Goal: Task Accomplishment & Management: Use online tool/utility

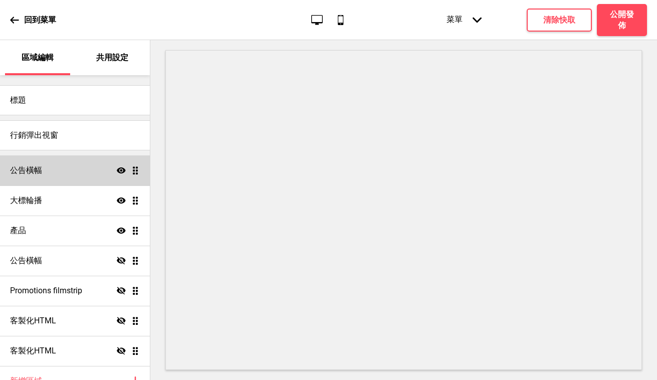
click at [35, 167] on h4 "公告橫幅" at bounding box center [26, 170] width 32 height 11
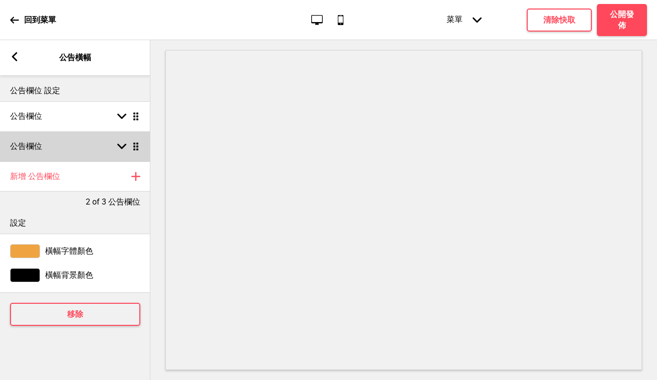
click at [87, 149] on div "公告欄位 箭頭down 拖曳" at bounding box center [75, 146] width 150 height 30
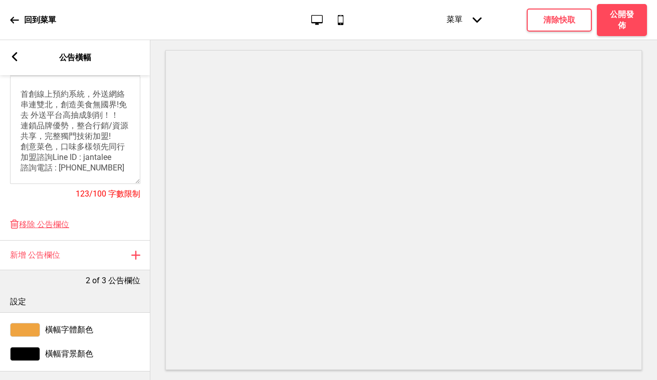
scroll to position [238, 0]
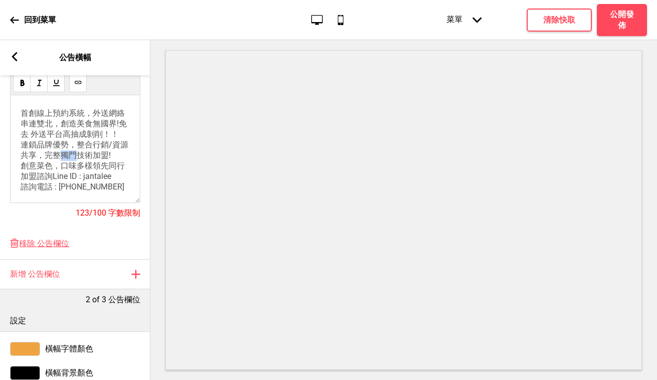
drag, startPoint x: 77, startPoint y: 161, endPoint x: 65, endPoint y: 160, distance: 12.1
click at [65, 160] on span "首創線上預約系統，外送網絡串連雙北，創造美食無國界!免去 外送平台高抽成剝削！！ 連鎖品牌優勢，整合行銷/資源共享，完整獨門技術加盟! 創意菜色，口味多樣領先…" at bounding box center [75, 149] width 108 height 83
click at [78, 161] on span "首創線上預約系統，外送網絡串連雙北，創造美食無國界!免去 外送平台高抽成剝削！！ 連鎖品牌優勢，整合行銷/資源共享，完整技術加盟! 創意菜色，口味多樣領先同行…" at bounding box center [75, 149] width 108 height 83
drag, startPoint x: 109, startPoint y: 161, endPoint x: 98, endPoint y: 162, distance: 11.1
click at [98, 162] on span "首創線上預約系統，外送網絡串連雙北，創造美食無國界!免去 外送平台高抽成剝削！！ 連鎖品牌優勢，整合行銷/資源共享，完整技術轉移加盟! 創意菜色，口味多樣領先…" at bounding box center [75, 149] width 108 height 83
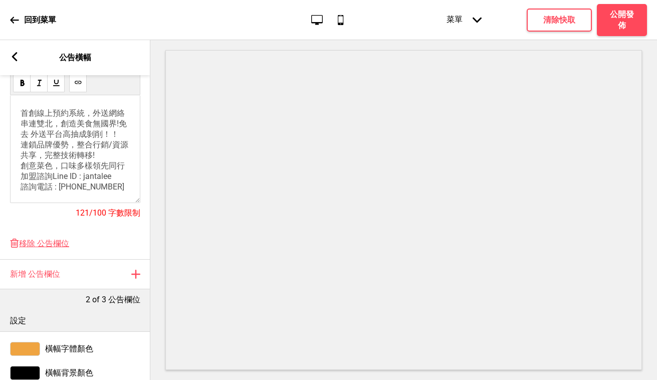
click at [107, 160] on p "首創線上預約系統，外送網絡串連雙北，創造美食無國界!免去 外送平台高抽成剝削！！ 連鎖品牌優勢，整合行銷/資源共享，完整技術轉移! 創意菜色，口味多樣領先同行…" at bounding box center [75, 150] width 109 height 84
click at [105, 171] on span "首創線上預約系統，外送網絡串連雙北，創造美食無國界!免去 外送平台高抽成剝削！！ 連鎖品牌優勢，整合行銷/資源共享，完整技術轉移!無痛加盟 創意菜色，口味多樣…" at bounding box center [75, 149] width 108 height 83
click at [102, 171] on span "首創線上預約系統，外送網絡串連雙北，創造美食無國界!免去 外送平台高抽成剝削！！ 連鎖品牌優勢，整合行銷/資源共享，完整技術轉移!無痛加盟 創意菜色，口味多樣…" at bounding box center [75, 149] width 108 height 83
click at [82, 178] on p "首創線上預約系統，外送網絡串連雙北，創造美食無國界!免去 外送平台高抽成剝削！！ 連鎖品牌優勢，整合行銷/資源共享，完整技術轉移！無痛加盟 創意菜色，口味多樣…" at bounding box center [75, 155] width 109 height 95
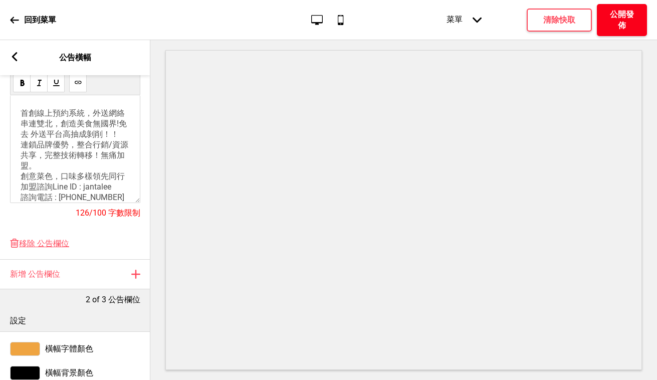
click at [625, 24] on h4 "公開發佈" at bounding box center [622, 20] width 30 height 22
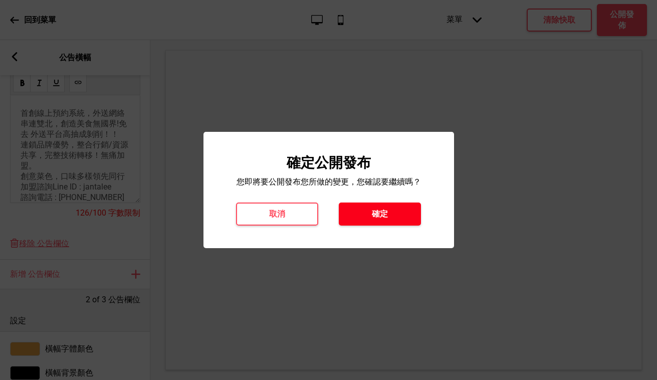
click at [383, 215] on h4 "確定" at bounding box center [380, 213] width 16 height 11
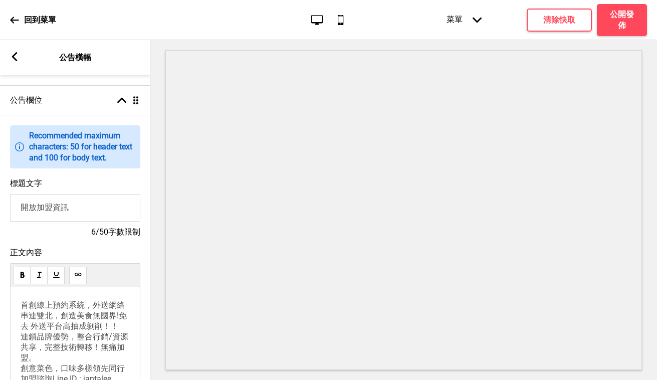
scroll to position [0, 0]
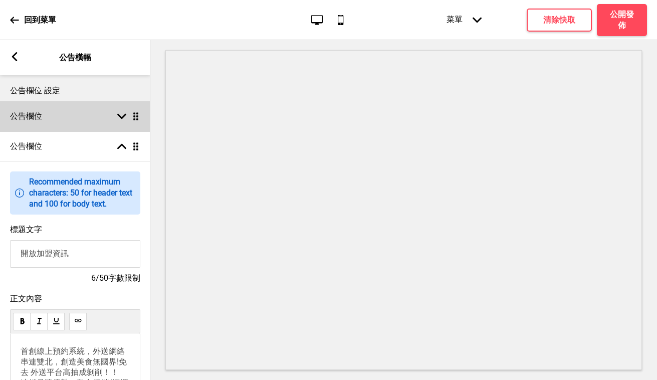
click at [112, 116] on div "公告欄位 箭頭down 拖曳" at bounding box center [75, 116] width 150 height 30
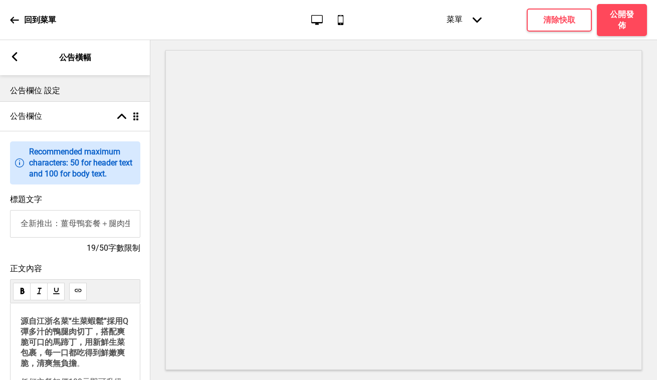
scroll to position [77, 0]
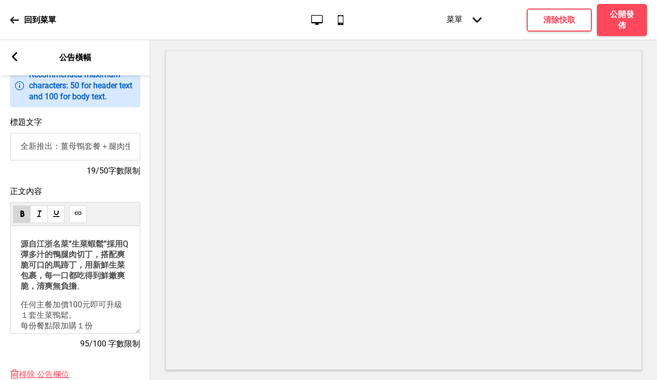
click at [78, 284] on span "源自江浙名菜“生菜蝦鬆”採用Q彈多汁的鴨腿肉切丁，搭配爽脆可口的馬蹄丁，用新鮮生菜包裹，每一口都吃得到鮮嫩爽脆，清爽無負擔" at bounding box center [75, 265] width 108 height 52
drag, startPoint x: 79, startPoint y: 283, endPoint x: 73, endPoint y: 282, distance: 6.0
click at [73, 282] on span "源自江浙名菜“生菜蝦鬆”採用Q彈多汁的鴨腿肉切丁，搭配爽脆可口的馬蹄丁，用新鮮生菜包裹，每一口都吃得到鮮嫩爽脆，清爽無負擔" at bounding box center [75, 265] width 108 height 52
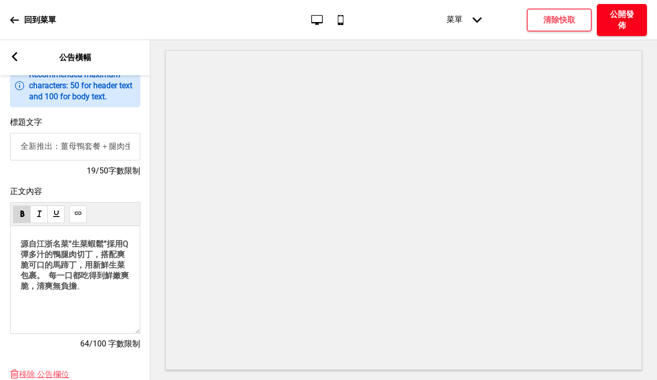
click at [632, 19] on h4 "公開發佈" at bounding box center [622, 20] width 30 height 22
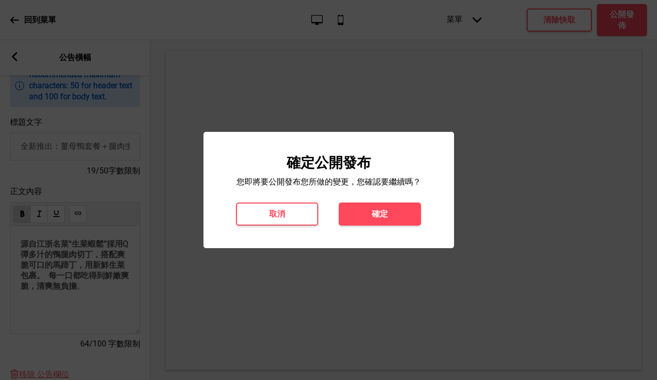
click at [394, 217] on button "確定" at bounding box center [380, 213] width 82 height 23
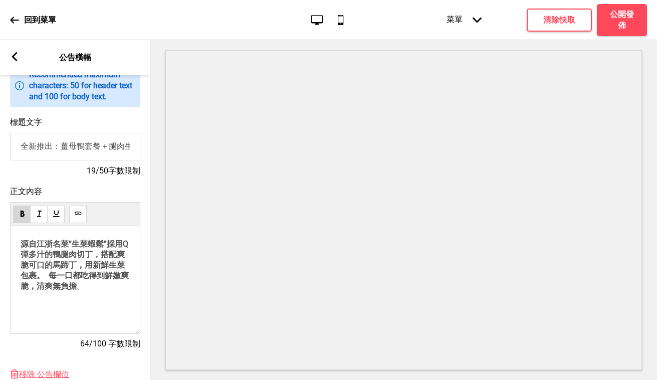
drag, startPoint x: 57, startPoint y: 283, endPoint x: 63, endPoint y: 292, distance: 10.6
click at [57, 283] on span "源自江浙名菜“生菜蝦鬆”採用Q彈多汁的鴨腿肉切丁，搭配爽脆可口的馬蹄丁，用新鮮生菜包裹。 每一口都吃得到鮮嫩爽脆，清爽無負擔" at bounding box center [75, 265] width 108 height 52
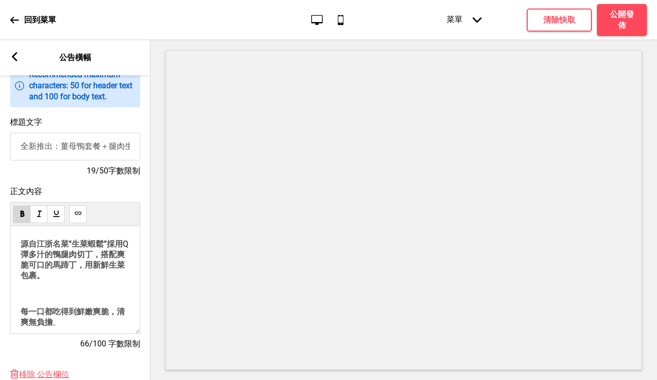
scroll to position [0, 0]
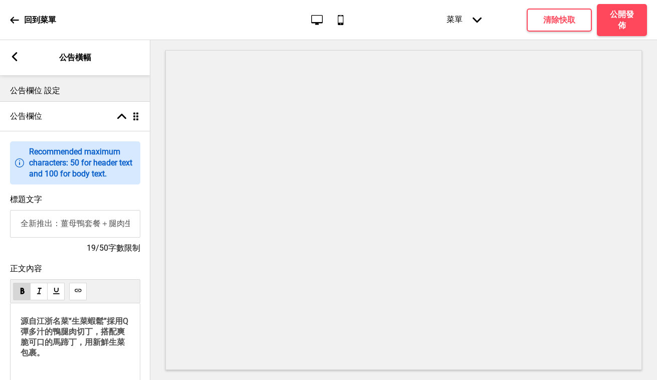
click at [105, 234] on input "全新推出：薑母鴨套餐＋腿肉生菜鴨鬆套餐" at bounding box center [75, 224] width 130 height 28
drag, startPoint x: 101, startPoint y: 235, endPoint x: 64, endPoint y: 234, distance: 37.1
click at [64, 234] on input "全新推出：薑母鴨套餐腿肉生菜鴨鬆套餐" at bounding box center [75, 224] width 130 height 28
click at [129, 235] on input "全新推出：腿肉生菜鴨鬆套餐" at bounding box center [75, 224] width 130 height 28
click at [136, 236] on input "全新推出：腿肉生菜鴨鬆套餐＆" at bounding box center [75, 224] width 130 height 28
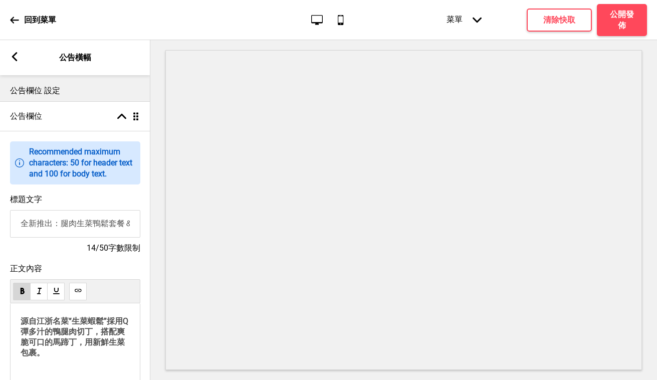
paste input "薑母鴨套餐"
type input "全新推出：腿肉生菜鴨鬆套餐＆薑母鴨套餐"
click at [621, 23] on h4 "公開發佈" at bounding box center [622, 20] width 30 height 22
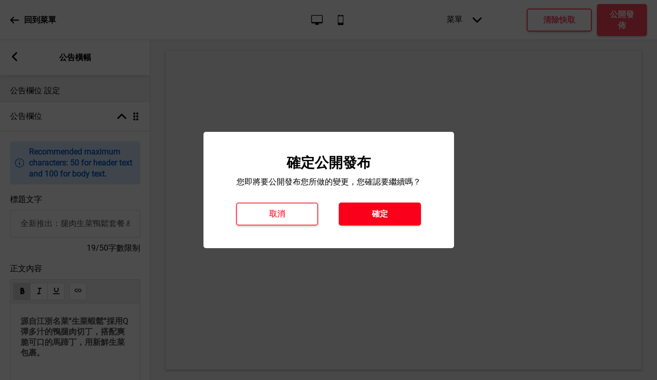
click at [371, 218] on button "確定" at bounding box center [380, 213] width 82 height 23
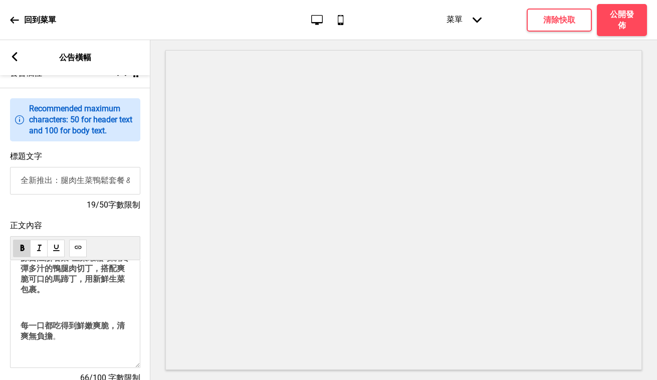
scroll to position [102, 0]
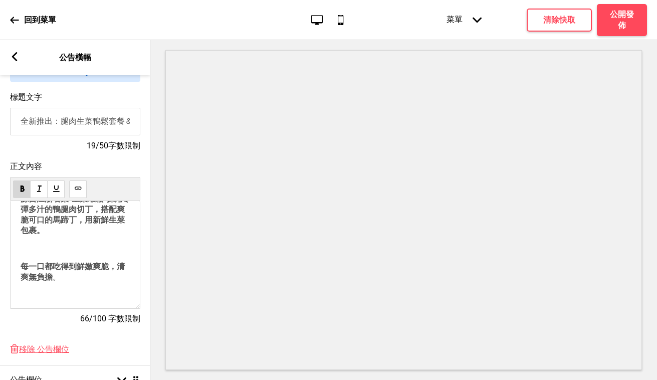
drag, startPoint x: 22, startPoint y: 269, endPoint x: 26, endPoint y: 285, distance: 16.0
click at [22, 269] on span "每一口都吃得到鮮嫩爽脆，清爽無負擔" at bounding box center [73, 271] width 104 height 20
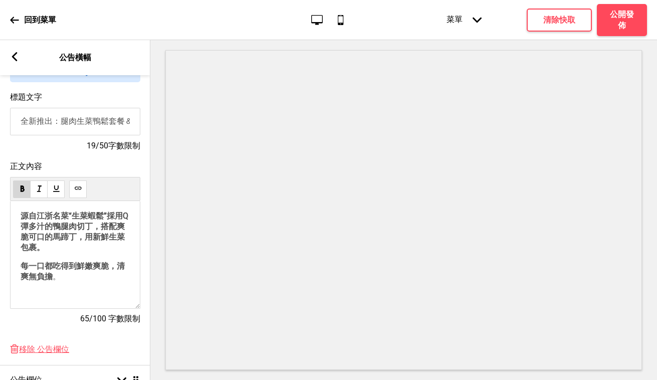
scroll to position [0, 0]
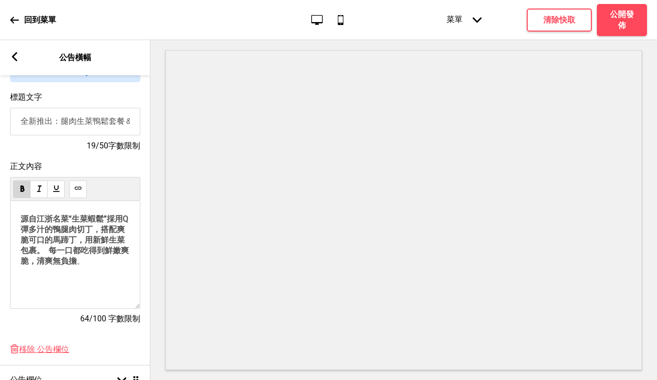
click at [23, 230] on span "源自江浙名菜“生菜蝦鬆”採用Q彈多汁的鴨腿肉切丁，搭配爽脆可口的馬蹄丁，用新鮮生菜包裹。 每一口都吃得到鮮嫩爽脆，清爽無負擔" at bounding box center [75, 240] width 108 height 52
drag, startPoint x: 114, startPoint y: 257, endPoint x: 114, endPoint y: 262, distance: 5.5
click at [114, 257] on span "源自江浙名菜“生菜蝦鬆”採用Q彈多汁的鴨腿肉切丁，搭配爽脆可口的馬蹄丁，用新鮮生菜包裹。 每一口都吃得到鮮嫩爽脆，清爽無負擔" at bounding box center [75, 240] width 108 height 52
drag, startPoint x: 66, startPoint y: 278, endPoint x: 54, endPoint y: 277, distance: 11.6
click at [54, 266] on p "源自江浙名菜“生菜蝦鬆”採用Q彈多汁的鴨腿肉切丁，搭配爽脆可口的馬蹄丁，用新鮮生菜包裹。 每一口都吃得到鮮嫩爽脆，清爽無負擔 。" at bounding box center [75, 240] width 109 height 53
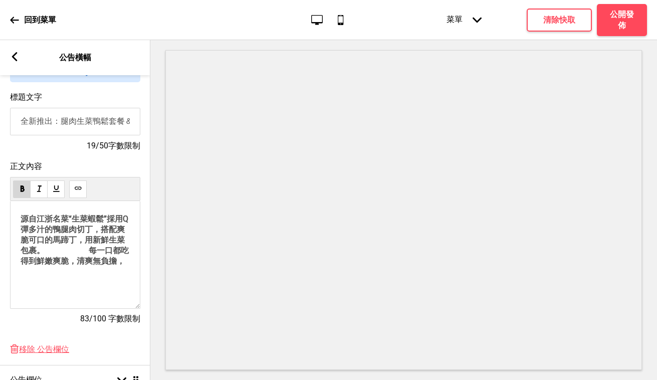
click at [69, 266] on p "源自江浙名菜“生菜蝦鬆”採用Q彈多汁的鴨腿肉切丁，搭配爽脆可口的馬蹄丁，用新鮮生菜包裹。 每一口都吃得到鮮嫩爽脆，清爽無負擔，" at bounding box center [75, 240] width 109 height 53
click at [72, 266] on p "源自江浙名菜“生菜蝦鬆”採用Q彈多汁的鴨腿肉切丁，搭配爽脆可口的馬蹄丁，用新鮮生菜包裹。 每一口都吃得到鮮嫩爽脆，清爽無負擔。" at bounding box center [75, 240] width 109 height 53
click at [619, 21] on h4 "公開發佈" at bounding box center [622, 20] width 30 height 22
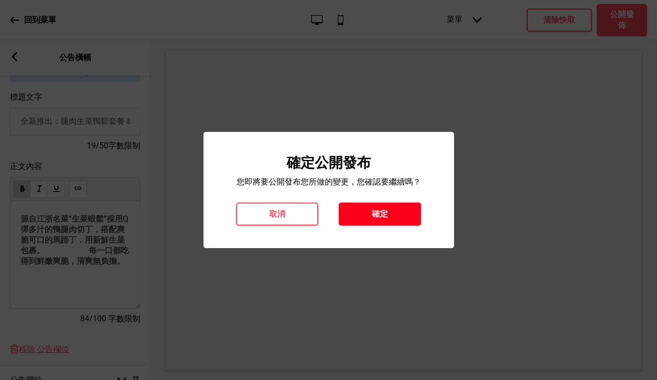
click at [401, 217] on button "確定" at bounding box center [380, 213] width 82 height 23
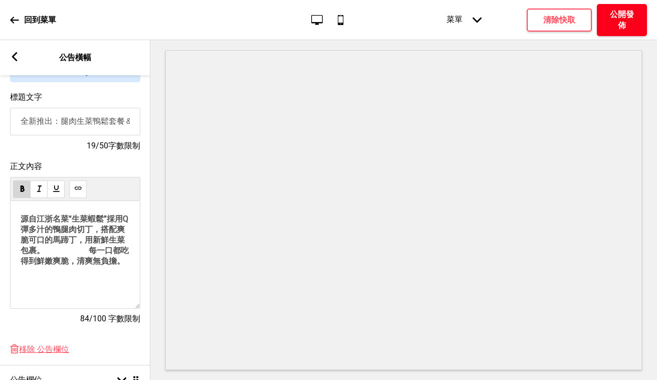
click at [630, 20] on h4 "公開發佈" at bounding box center [622, 20] width 30 height 22
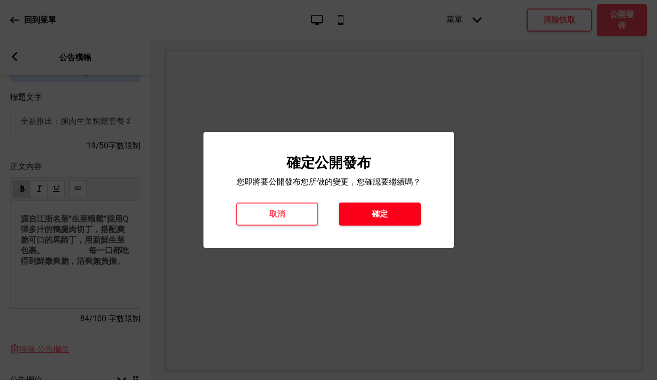
click at [409, 208] on button "確定" at bounding box center [380, 213] width 82 height 23
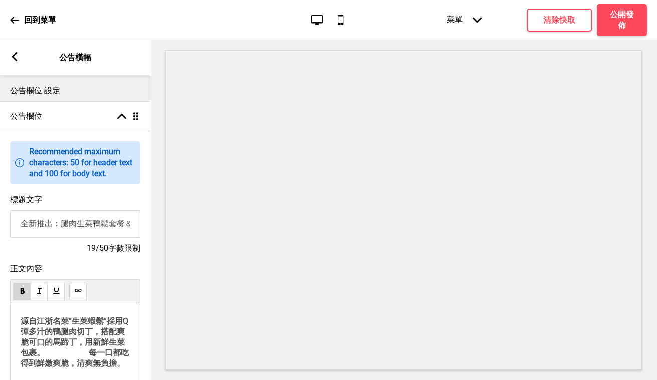
click at [17, 53] on icon at bounding box center [15, 56] width 6 height 9
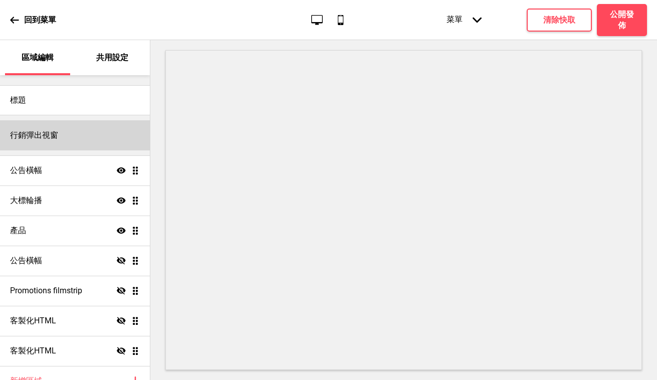
click at [45, 133] on h4 "行銷彈出視窗" at bounding box center [34, 135] width 48 height 11
select select "timeDelay"
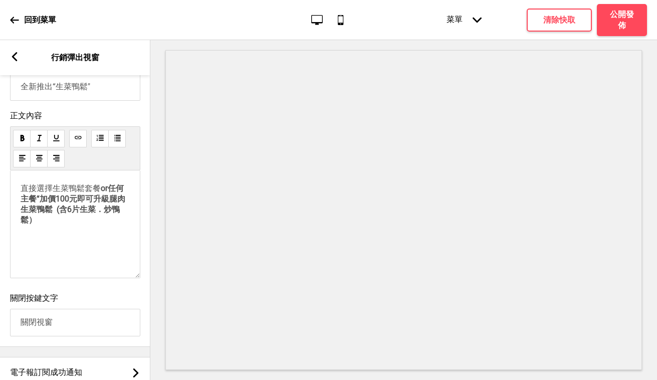
scroll to position [609, 0]
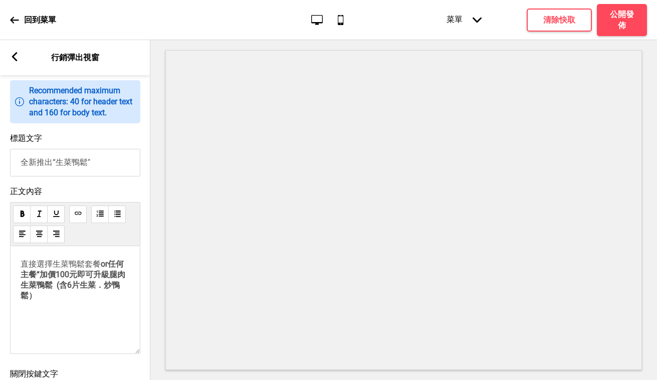
drag, startPoint x: 96, startPoint y: 184, endPoint x: 17, endPoint y: 184, distance: 78.6
click at [17, 176] on input "全新推出“生菜鴨鬆"" at bounding box center [75, 163] width 130 height 28
type input "癲"
type input "下單時請確認所選店家是否正確"
click at [73, 301] on p "直接選擇生菜鴨鬆套餐 or任何主餐“加價100元即可升級腿肉生菜鴨鬆 (含6片生菜．炒鴨鬆）" at bounding box center [75, 280] width 109 height 42
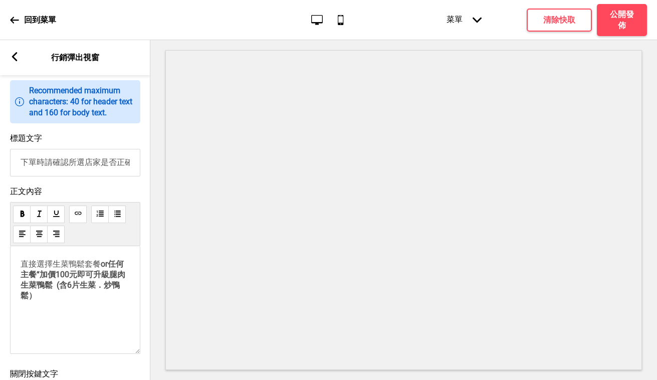
drag, startPoint x: 71, startPoint y: 315, endPoint x: 19, endPoint y: 284, distance: 60.5
click at [19, 284] on div "直接選擇生菜鴨鬆套餐 or任何主餐“加價100元即可升級腿肉生菜鴨鬆 (含6片生菜．炒鴨鬆） ﻿" at bounding box center [75, 300] width 130 height 108
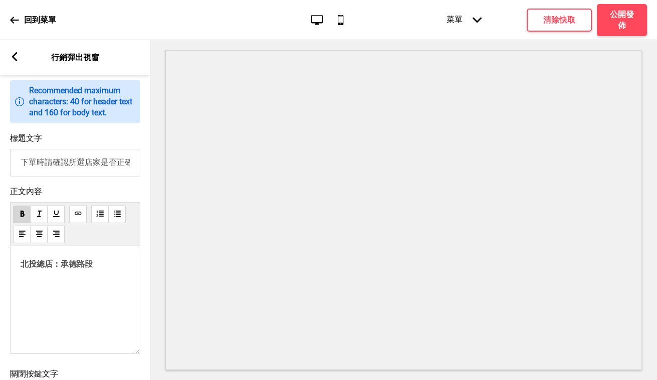
drag, startPoint x: 63, startPoint y: 289, endPoint x: 69, endPoint y: 300, distance: 12.6
click at [63, 268] on span "北投總店：承德路段" at bounding box center [57, 264] width 72 height 10
click at [96, 288] on span "北投總店：[GEOGRAPHIC_DATA][GEOGRAPHIC_DATA]" at bounding box center [59, 274] width 76 height 30
click at [129, 279] on p "北投總店：[STREET_ADDRESS]" at bounding box center [75, 269] width 109 height 20
click at [87, 287] on span "北投總店：[STREET_ADDRESS]0913-256767" at bounding box center [67, 274] width 92 height 30
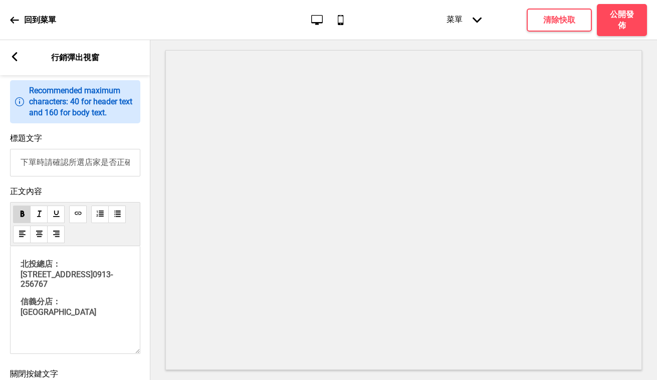
click at [91, 315] on p "信義分店：[GEOGRAPHIC_DATA]" at bounding box center [75, 307] width 109 height 20
click at [22, 176] on input "下單時請確認所選店家是否正確" at bounding box center [75, 163] width 130 height 28
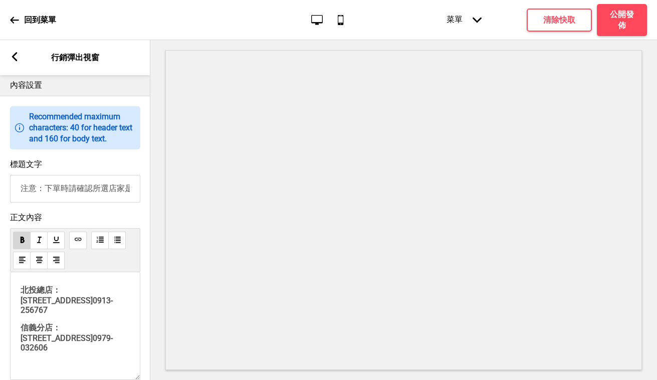
scroll to position [237, 0]
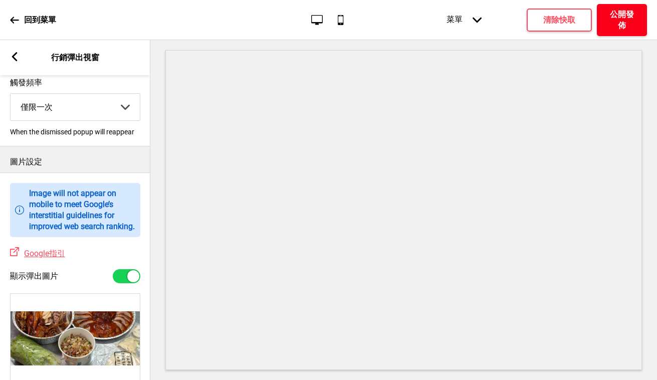
type input "注意：下單時請確認所選店家是否正確"
click at [633, 15] on h4 "公開發佈" at bounding box center [622, 20] width 30 height 22
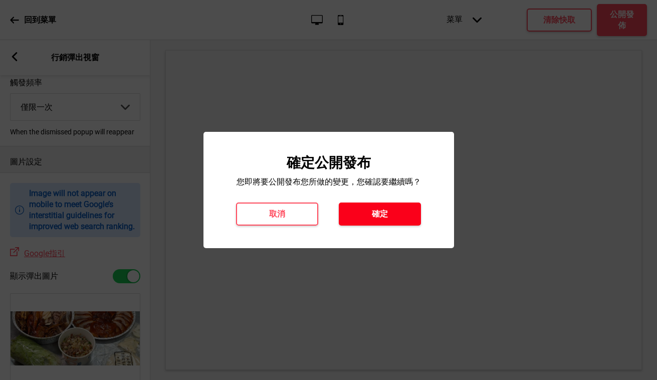
click at [364, 214] on button "確定" at bounding box center [380, 213] width 82 height 23
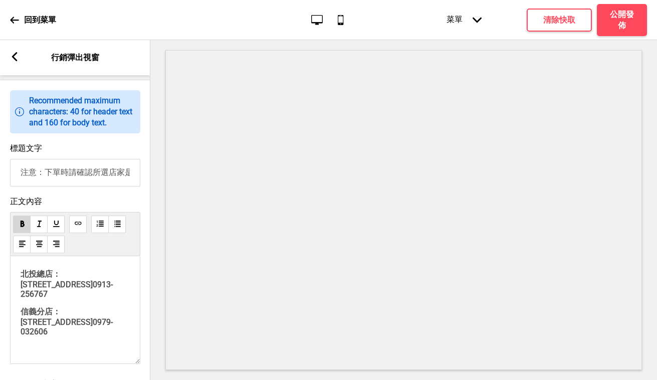
scroll to position [617, 0]
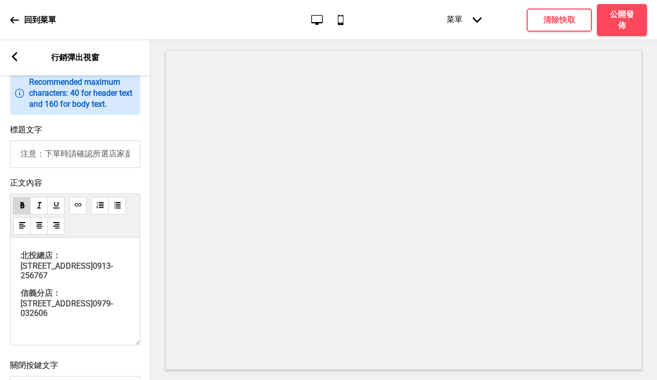
click at [22, 304] on span "信義分店：[STREET_ADDRESS]0979-032606" at bounding box center [67, 303] width 92 height 30
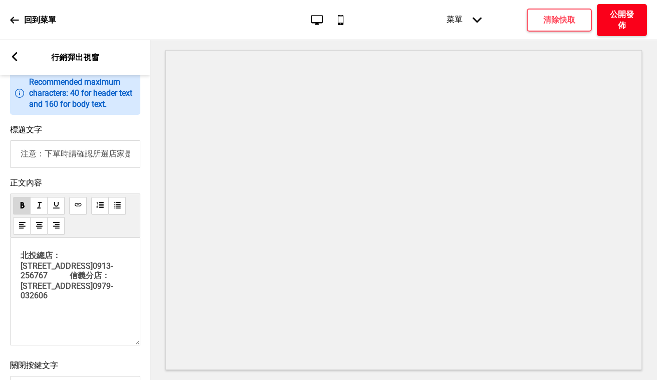
click at [632, 14] on h4 "公開發佈" at bounding box center [622, 20] width 30 height 22
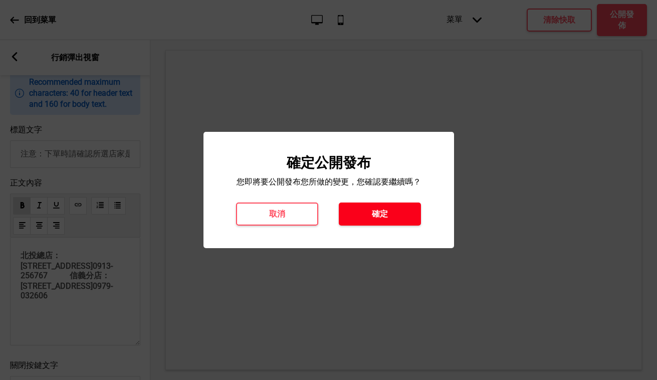
click at [390, 205] on button "確定" at bounding box center [380, 213] width 82 height 23
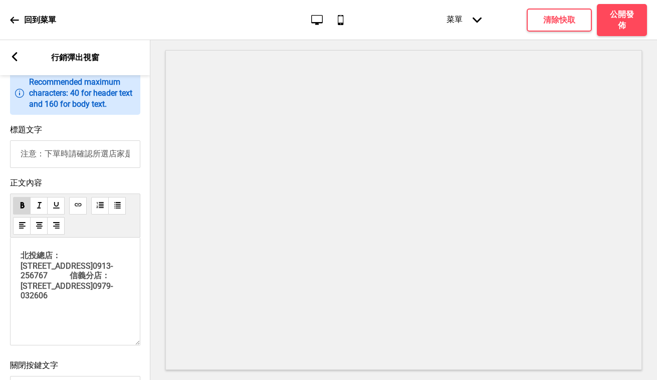
click at [111, 288] on span "北投總店：[STREET_ADDRESS]0913-256767 信義分店：[STREET_ADDRESS]0979-032606" at bounding box center [67, 275] width 92 height 50
click at [101, 290] on span "北投總店：[STREET_ADDRESS]0913-256767 信義分店：[STREET_ADDRESS]0979-032606" at bounding box center [67, 275] width 92 height 50
click at [103, 300] on p "北投總店：[STREET_ADDRESS]0913-256767 信義分店：[STREET_ADDRESS]0979-032606" at bounding box center [75, 275] width 109 height 50
click at [81, 318] on span "如發現外送運費異常" at bounding box center [57, 313] width 72 height 10
click at [114, 319] on p "如發現外送運費金額異常" at bounding box center [75, 313] width 109 height 11
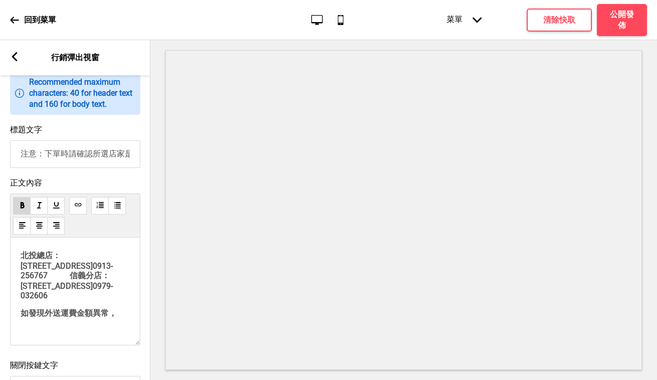
click at [122, 319] on p "如發現外送運費金額異常，" at bounding box center [75, 313] width 109 height 11
click at [86, 332] on span "如發現外送運費金額異常，或跳選錯誤分店，請致電正確分店協助修改訂單" at bounding box center [73, 323] width 104 height 31
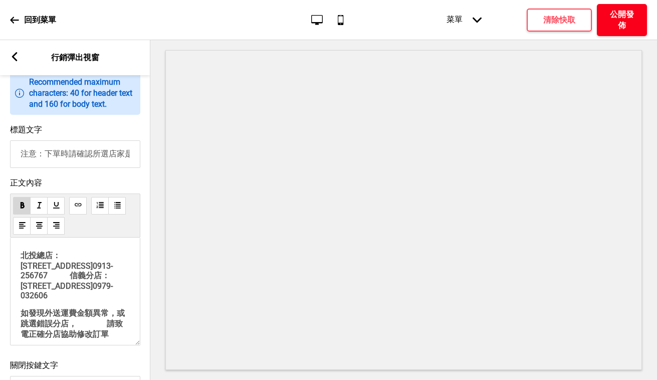
click at [622, 15] on h4 "公開發佈" at bounding box center [622, 20] width 30 height 22
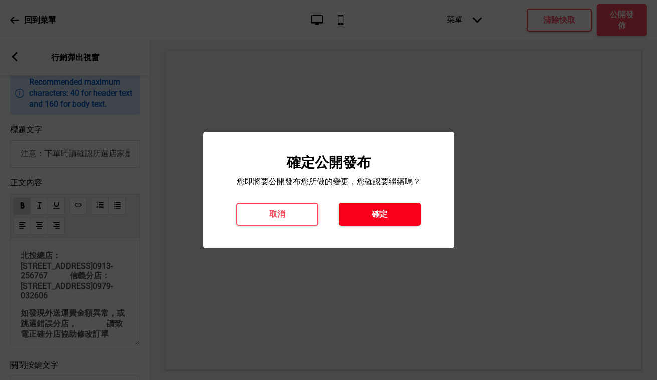
click at [400, 217] on button "確定" at bounding box center [380, 213] width 82 height 23
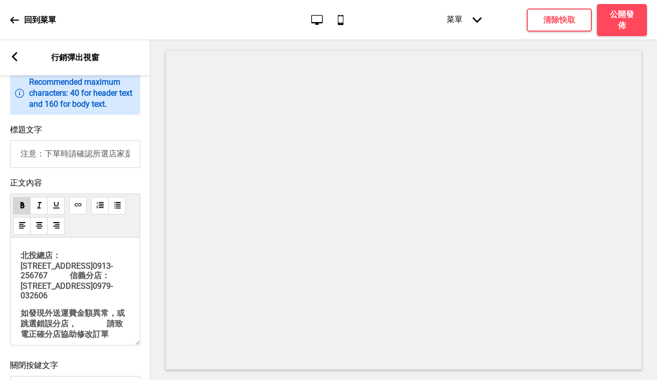
click at [112, 286] on span "北投總店：[STREET_ADDRESS]0913-256767 信義分店：[STREET_ADDRESS]0979-032606" at bounding box center [67, 275] width 92 height 50
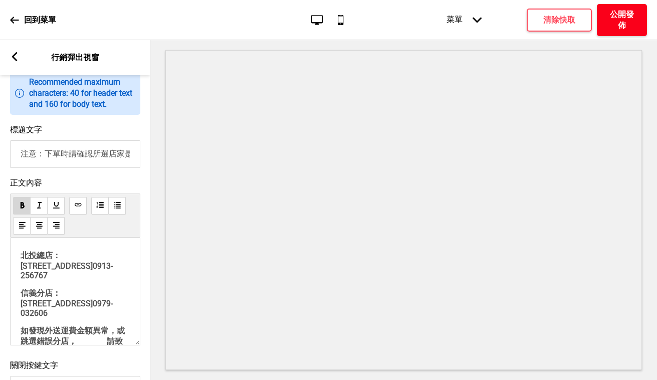
click at [638, 20] on button "公開發佈" at bounding box center [622, 20] width 50 height 32
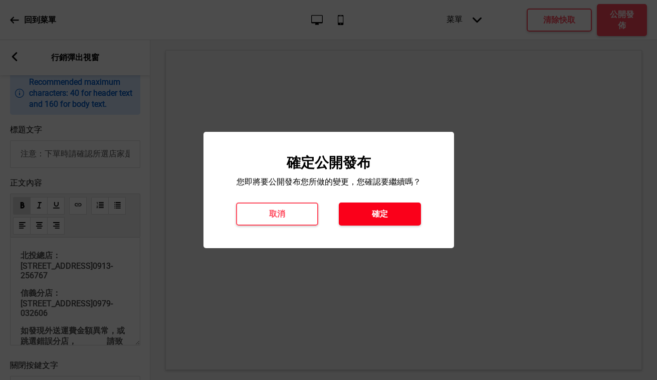
click at [384, 216] on h4 "確定" at bounding box center [380, 213] width 16 height 11
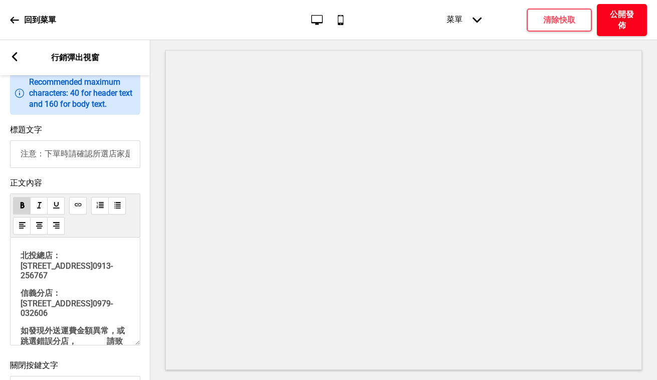
click at [628, 23] on h4 "公開發佈" at bounding box center [622, 20] width 30 height 22
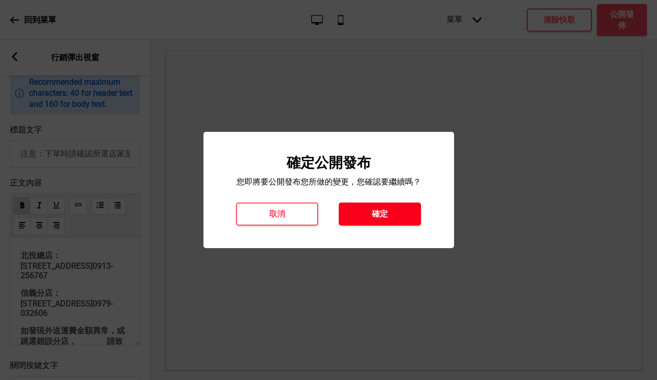
click at [392, 213] on button "確定" at bounding box center [380, 213] width 82 height 23
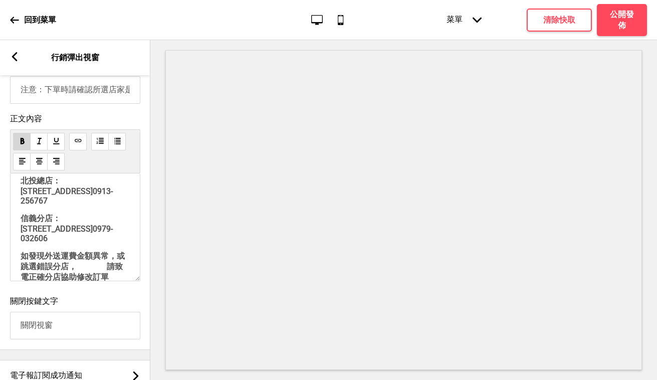
scroll to position [0, 0]
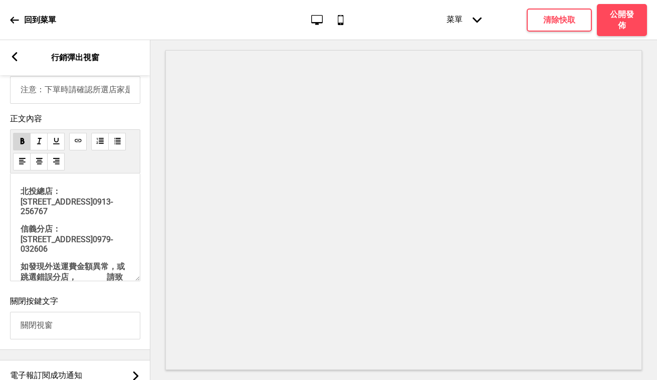
click at [22, 242] on span "信義分店：[STREET_ADDRESS]0979-032606" at bounding box center [67, 239] width 92 height 30
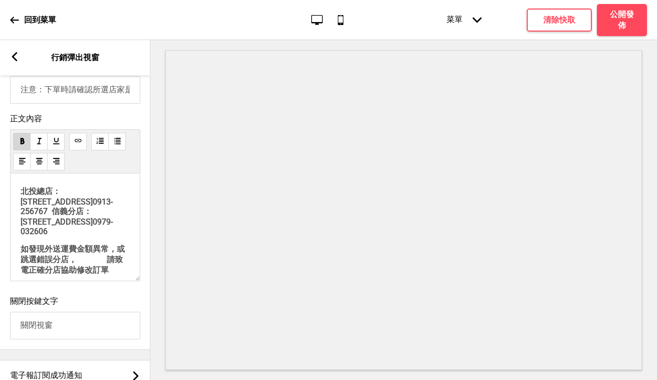
click at [23, 274] on span "如發現外送運費金額異常，或跳選錯誤分店， 請致電正確分店協助修改訂單" at bounding box center [73, 259] width 104 height 31
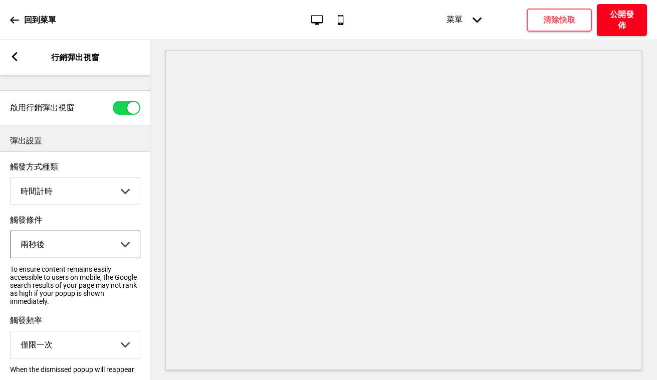
click at [629, 13] on h4 "公開發佈" at bounding box center [622, 20] width 30 height 22
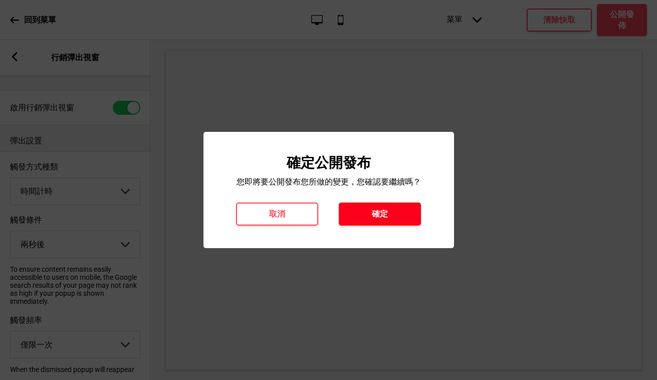
click at [402, 210] on button "確定" at bounding box center [380, 213] width 82 height 23
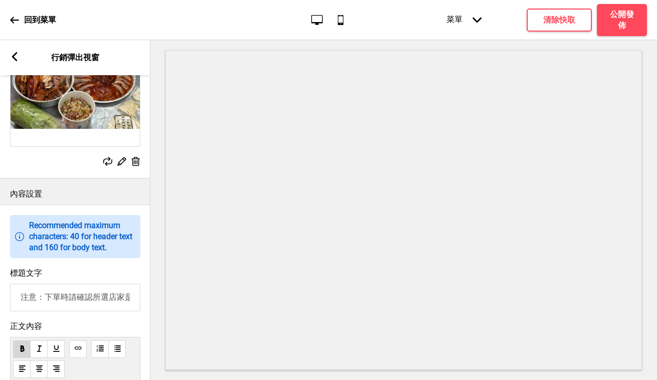
scroll to position [663, 0]
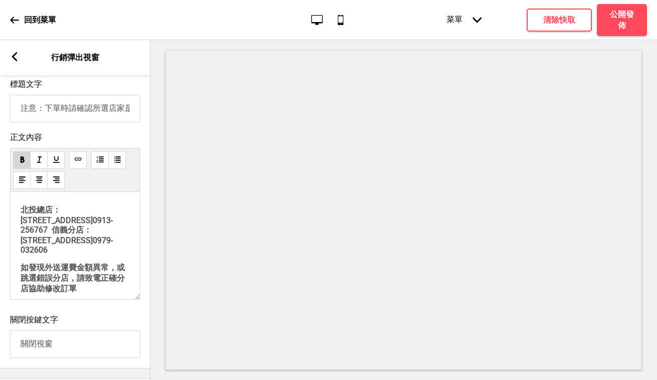
click at [113, 243] on span "北投總店：[STREET_ADDRESS]0913-256767 信義分店：[STREET_ADDRESS]0979-032606" at bounding box center [67, 230] width 92 height 50
click at [112, 243] on span "北投總店：[STREET_ADDRESS]0913-256767 信義分店：[STREET_ADDRESS]0979-032606" at bounding box center [75, 230] width 108 height 51
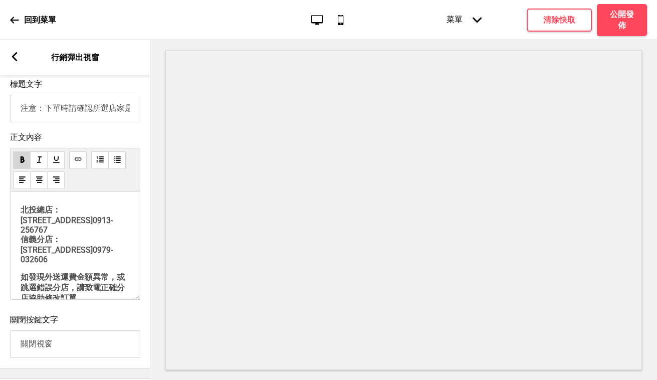
click at [23, 250] on span "北投總店：[STREET_ADDRESS]0913-256767 信義分店：[STREET_ADDRESS]0979-032606" at bounding box center [74, 234] width 107 height 59
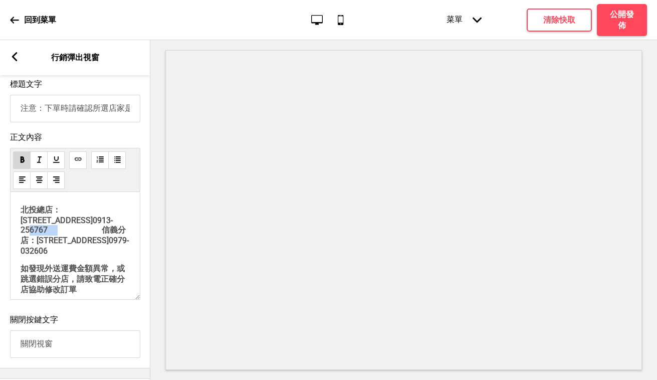
drag, startPoint x: 126, startPoint y: 242, endPoint x: 110, endPoint y: 240, distance: 15.7
click at [110, 240] on span "北投總店：[STREET_ADDRESS]0913-256767 信義分店：[STREET_ADDRESS]0979-032606" at bounding box center [75, 230] width 108 height 51
drag, startPoint x: 107, startPoint y: 258, endPoint x: 19, endPoint y: 249, distance: 88.2
click at [19, 249] on div "北投總店：[STREET_ADDRESS]0913-256767 信義分店：[STREET_ADDRESS]0979-032606 如發現外送運費金額異常，或…" at bounding box center [75, 246] width 130 height 108
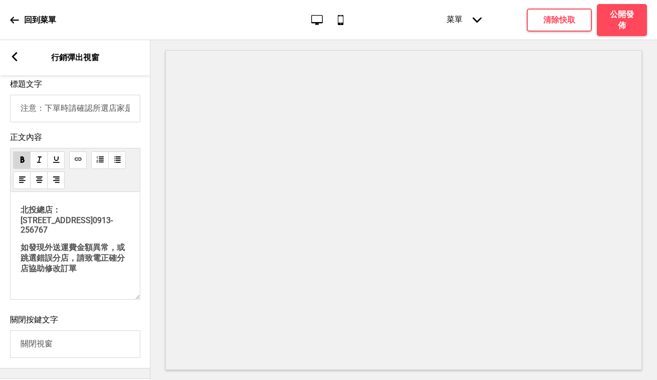
drag, startPoint x: 107, startPoint y: 241, endPoint x: 112, endPoint y: 245, distance: 6.1
click at [107, 234] on span "北投總店：[STREET_ADDRESS]0913-256767" at bounding box center [67, 220] width 92 height 30
drag, startPoint x: 103, startPoint y: 241, endPoint x: 142, endPoint y: 238, distance: 39.7
click at [142, 238] on div "正文內容 北投總店：[STREET_ADDRESS]0913-256767 如發現外送運費金額異常，或跳選錯誤分店，請致電正確分店協助修改訂單 ﻿" at bounding box center [75, 218] width 150 height 182
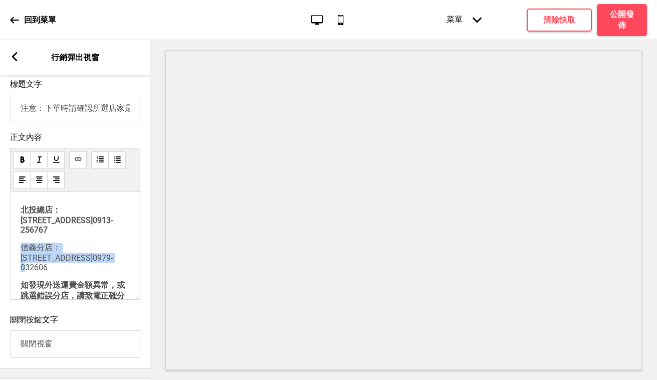
drag, startPoint x: 102, startPoint y: 268, endPoint x: 21, endPoint y: 259, distance: 81.6
click at [21, 259] on span "信義分店：[STREET_ADDRESS]0979-032606" at bounding box center [67, 257] width 92 height 30
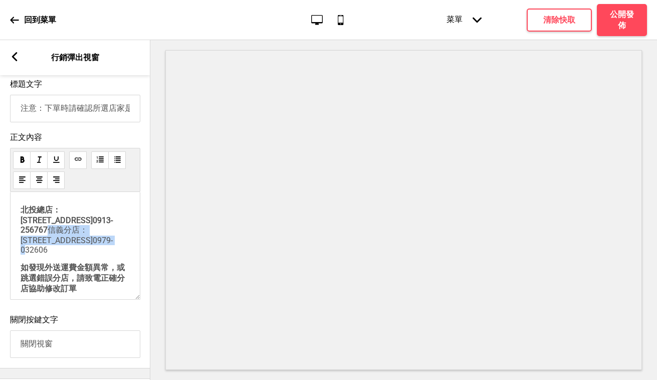
drag, startPoint x: 104, startPoint y: 261, endPoint x: 18, endPoint y: 251, distance: 86.7
click at [18, 251] on div "北投總店：[STREET_ADDRESS]0913-256767 信義分店：[STREET_ADDRESS]0979-032606 如發現外送運費金額異常，或…" at bounding box center [75, 246] width 130 height 108
click at [23, 251] on span "北投總店：[STREET_ADDRESS]0913-256767 信義分店：[STREET_ADDRESS]0979-032606" at bounding box center [67, 230] width 92 height 50
click at [113, 241] on span "北投總店：[STREET_ADDRESS]0913-256767 信義分店：[STREET_ADDRESS]0979-032606" at bounding box center [67, 230] width 92 height 50
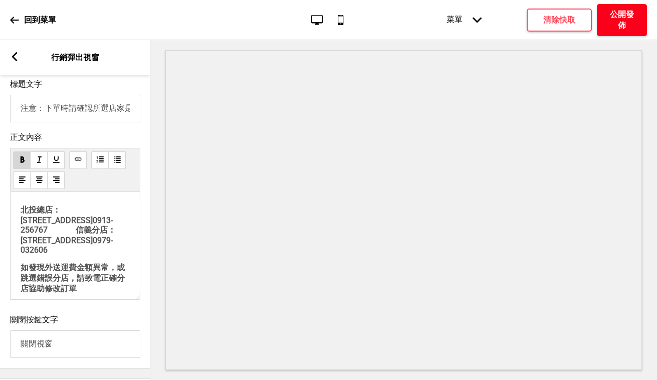
click at [630, 11] on h4 "公開發佈" at bounding box center [622, 20] width 30 height 22
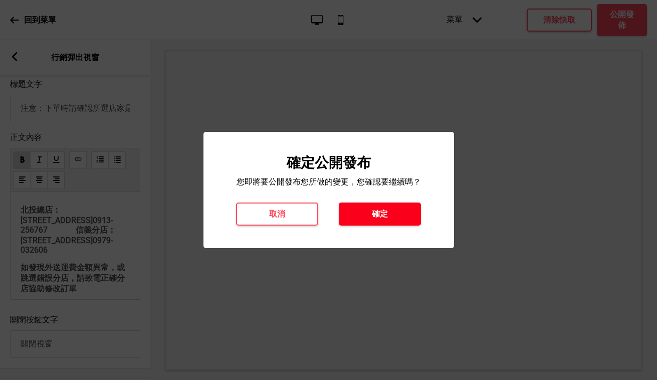
click at [401, 214] on button "確定" at bounding box center [380, 213] width 82 height 23
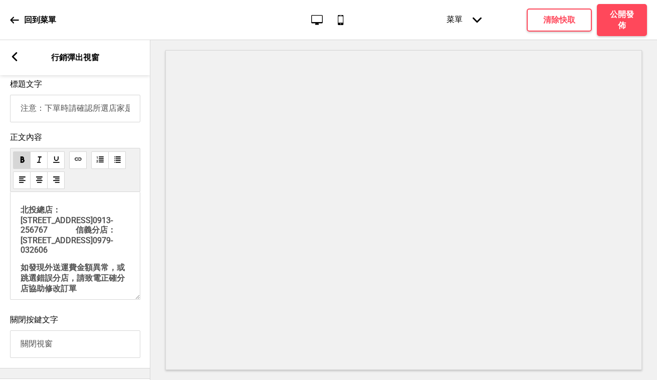
drag, startPoint x: 21, startPoint y: 276, endPoint x: 37, endPoint y: 288, distance: 19.7
click at [21, 276] on span "如發現外送運費金額異常，或跳選錯誤分店，請致電正確分店協助修改訂單" at bounding box center [73, 277] width 104 height 31
click at [24, 249] on span "北投總店：[STREET_ADDRESS]0913-256767 信義分店：[STREET_ADDRESS]0979-032606" at bounding box center [68, 230] width 95 height 50
click at [113, 242] on span "北投總店：[STREET_ADDRESS]0913-256767 信義分店：[STREET_ADDRESS]0979-032606" at bounding box center [69, 230] width 97 height 50
drag, startPoint x: 125, startPoint y: 241, endPoint x: 111, endPoint y: 241, distance: 14.0
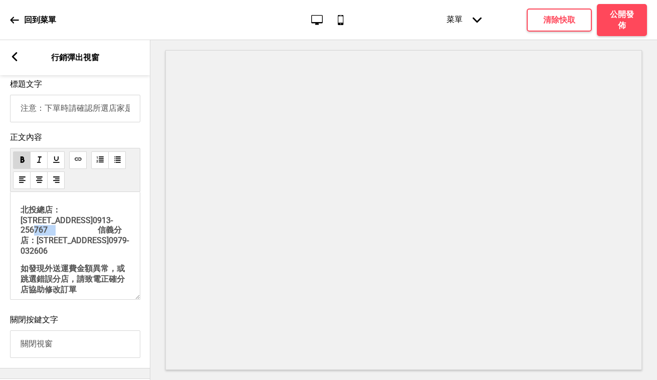
click at [111, 241] on span "北投總店：[STREET_ADDRESS]0913-256767 信義分店：[STREET_ADDRESS]0979-032606" at bounding box center [75, 230] width 108 height 51
click at [128, 241] on span "北投總店：[STREET_ADDRESS]0913-256767 信義分店：[STREET_ADDRESS]0979-032606" at bounding box center [75, 230] width 108 height 51
click at [117, 240] on span "北投總店：[STREET_ADDRESS]0913-256767 信義分店：[STREET_ADDRESS]0979-032606" at bounding box center [75, 230] width 108 height 51
drag, startPoint x: 22, startPoint y: 252, endPoint x: 110, endPoint y: 262, distance: 88.2
click at [110, 255] on p "北投總店：[STREET_ADDRESS]0913-256767 信義分店：[STREET_ADDRESS]0979-032606" at bounding box center [75, 230] width 109 height 51
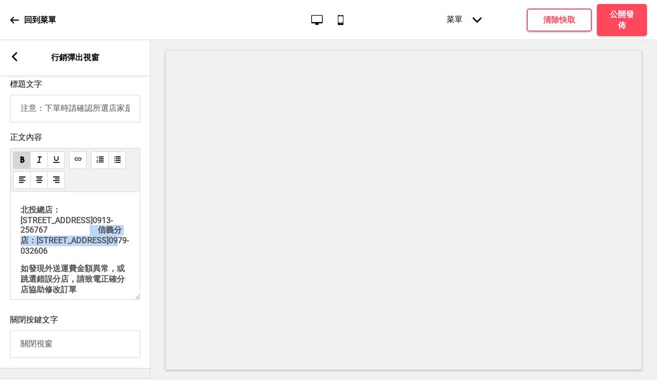
copy span "信義分店：[STREET_ADDRESS]0979-032606"
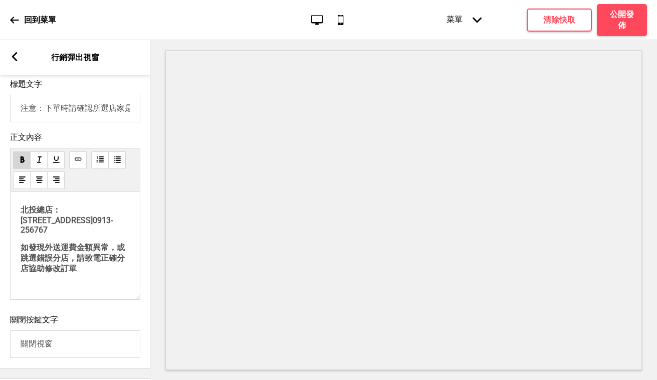
drag, startPoint x: 127, startPoint y: 243, endPoint x: 105, endPoint y: 245, distance: 21.6
click at [105, 234] on span "北投總店：[STREET_ADDRESS]0913-256767" at bounding box center [67, 220] width 92 height 30
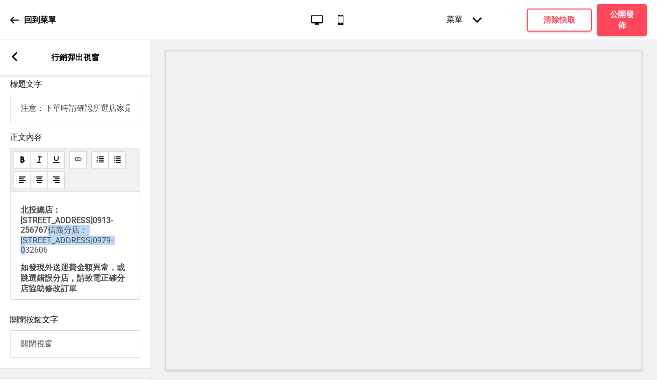
drag, startPoint x: 84, startPoint y: 258, endPoint x: 115, endPoint y: 242, distance: 34.7
click at [113, 242] on span "信義分店：[STREET_ADDRESS]0979-032606" at bounding box center [67, 240] width 92 height 30
click at [113, 241] on span "北投總店：[STREET_ADDRESS]0913-256767 信義分店：[STREET_ADDRESS]0979-032606" at bounding box center [67, 230] width 92 height 50
click at [111, 239] on span "北投總店：[STREET_ADDRESS]0913-256767 信義分店：[STREET_ADDRESS]0979-032606" at bounding box center [67, 230] width 92 height 50
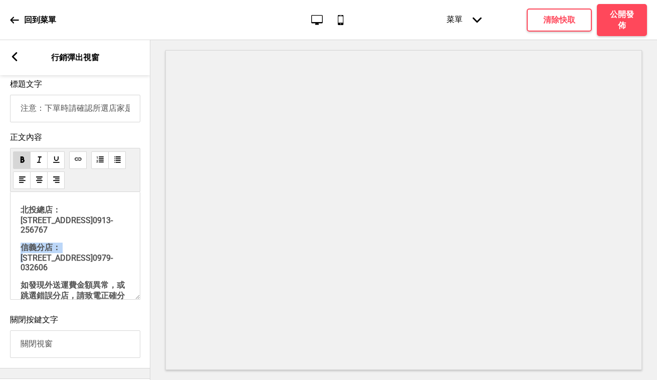
drag, startPoint x: 31, startPoint y: 258, endPoint x: 15, endPoint y: 256, distance: 16.1
click at [15, 256] on div "北投總店：[STREET_ADDRESS]0913-256767 信義分店：[STREET_ADDRESS]0979-032606 如發現外送運費金額異常，或…" at bounding box center [75, 246] width 130 height 108
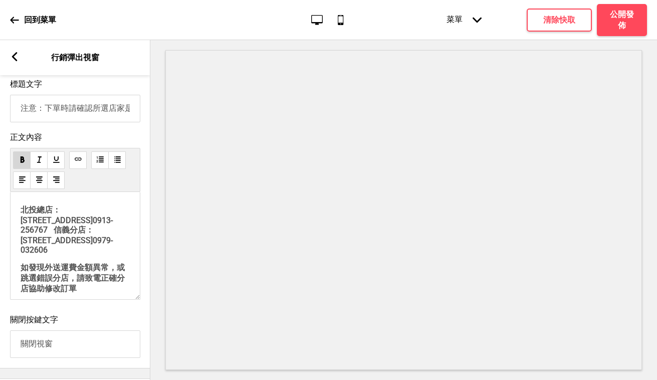
click at [24, 252] on span "北投總店：[STREET_ADDRESS]0913-256767 信義分店：[STREET_ADDRESS]0979-032606" at bounding box center [67, 230] width 92 height 50
drag, startPoint x: 108, startPoint y: 261, endPoint x: 22, endPoint y: 250, distance: 86.9
click at [22, 250] on p "北投總店：[STREET_ADDRESS]0913-256767 信義分店：[STREET_ADDRESS]0979-032606" at bounding box center [75, 230] width 109 height 50
click at [113, 242] on span "北投總店：[STREET_ADDRESS]0913-256767 信義分店：[STREET_ADDRESS]0979-032606" at bounding box center [67, 230] width 92 height 50
click at [112, 242] on span "北投總店：[STREET_ADDRESS]0913-256767 信義分店：[STREET_ADDRESS]0979-032606" at bounding box center [67, 230] width 92 height 50
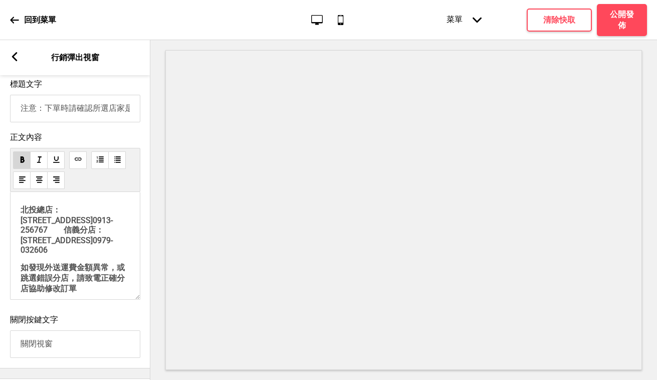
click at [111, 242] on span "北投總店：[STREET_ADDRESS]0913-256767 信義分店：[STREET_ADDRESS]0979-032606" at bounding box center [67, 230] width 92 height 50
drag, startPoint x: 110, startPoint y: 241, endPoint x: 133, endPoint y: 239, distance: 23.2
click at [133, 239] on div "北投總店：[STREET_ADDRESS]0913-256767 信義分店：[STREET_ADDRESS]0979-032606 如發現外送運費金額異常，或…" at bounding box center [75, 246] width 130 height 108
click at [63, 233] on span "北投總店：[STREET_ADDRESS]0913-256767 信義分店：[STREET_ADDRESS]0979-032606" at bounding box center [67, 230] width 92 height 50
click at [114, 254] on p "北投總店：[STREET_ADDRESS]0913-256767 信義分店：[STREET_ADDRESS]0979-032606" at bounding box center [75, 230] width 109 height 50
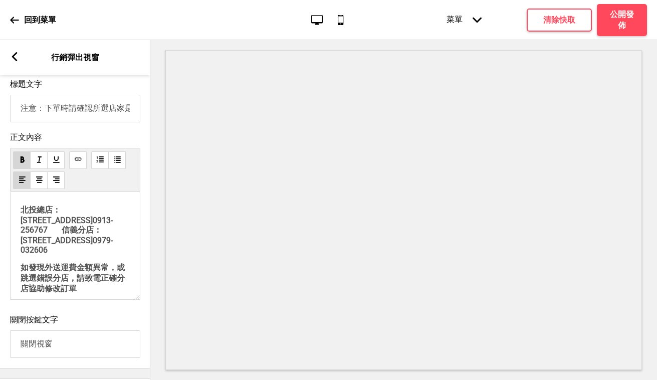
click at [113, 240] on span "北投總店：[STREET_ADDRESS]0913-256767 信義分店：[STREET_ADDRESS]0979-032606" at bounding box center [67, 230] width 92 height 50
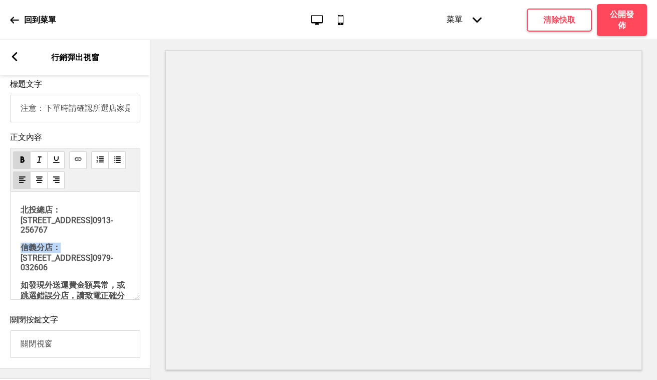
drag, startPoint x: 30, startPoint y: 259, endPoint x: 12, endPoint y: 258, distance: 18.1
click at [12, 258] on div "北投總店：[STREET_ADDRESS]0913-256767 信義分店：[STREET_ADDRESS]0979-032606 如發現外送運費金額異常，或…" at bounding box center [75, 246] width 130 height 108
click at [630, 16] on h4 "公開發佈" at bounding box center [622, 20] width 30 height 22
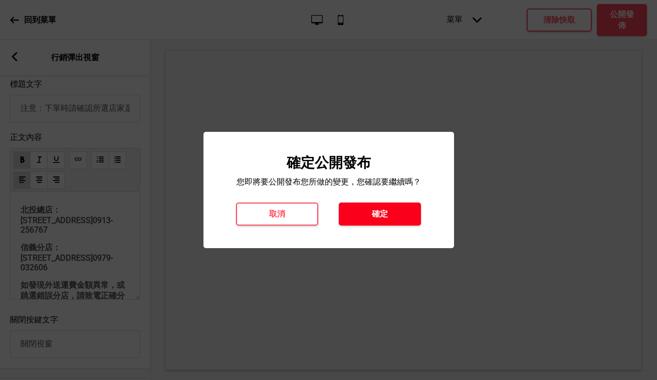
click at [410, 209] on button "確定" at bounding box center [380, 213] width 82 height 23
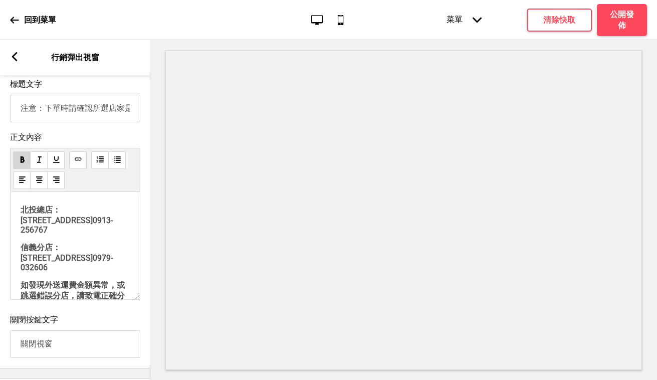
drag, startPoint x: 21, startPoint y: 285, endPoint x: 34, endPoint y: 297, distance: 17.4
click at [21, 285] on span "如發現外送運費金額異常，或跳選錯誤分店，請致電正確分店協助修改訂單" at bounding box center [73, 295] width 104 height 31
click at [53, 268] on span "信義分店：[STREET_ADDRESS]0979-032606" at bounding box center [67, 257] width 92 height 30
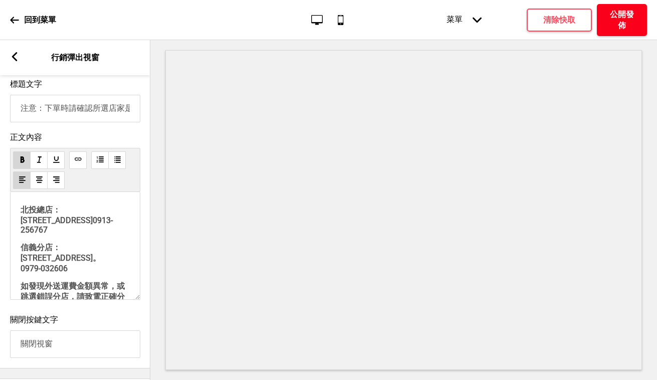
click at [626, 20] on h4 "公開發佈" at bounding box center [622, 20] width 30 height 22
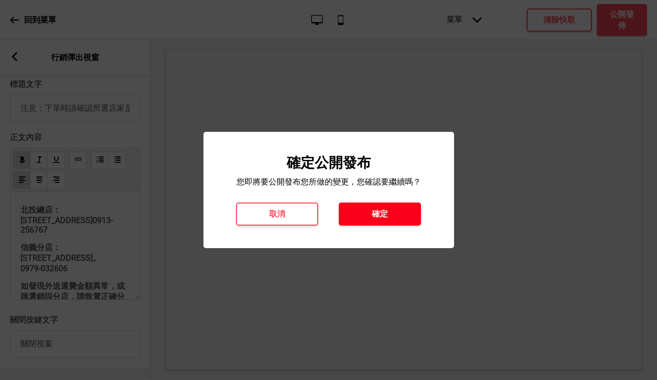
click at [399, 218] on button "確定" at bounding box center [380, 213] width 82 height 23
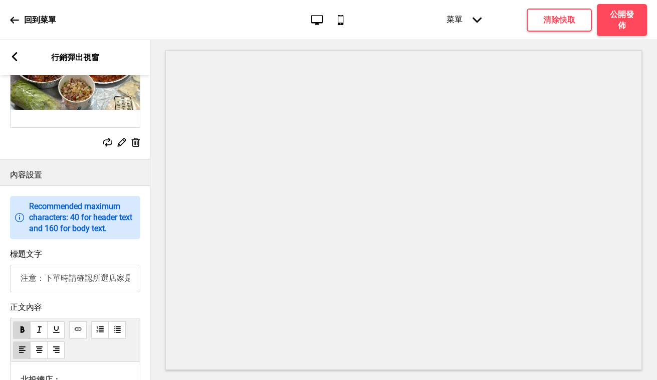
scroll to position [692, 0]
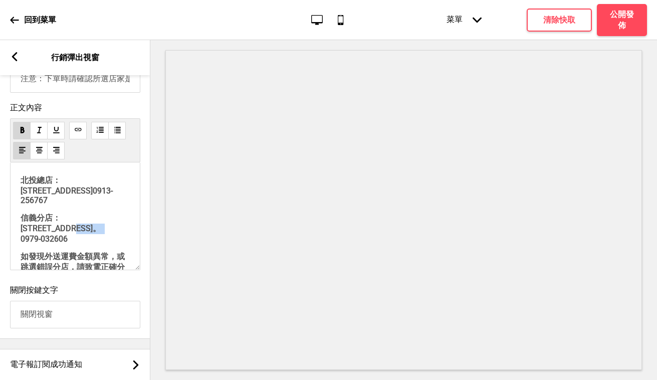
drag, startPoint x: 67, startPoint y: 240, endPoint x: 55, endPoint y: 240, distance: 12.5
click at [54, 240] on span "信義分店：[STREET_ADDRESS]。 0979-032606" at bounding box center [69, 228] width 96 height 31
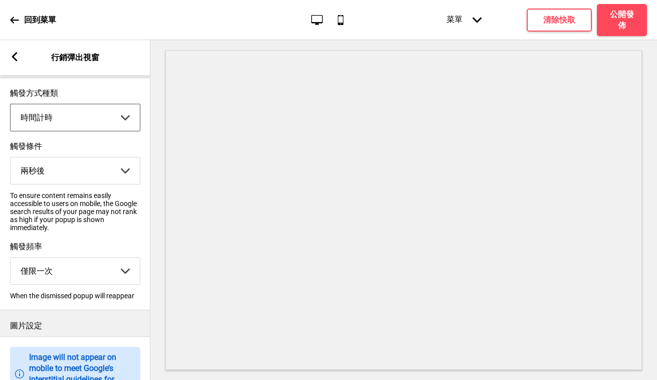
scroll to position [0, 0]
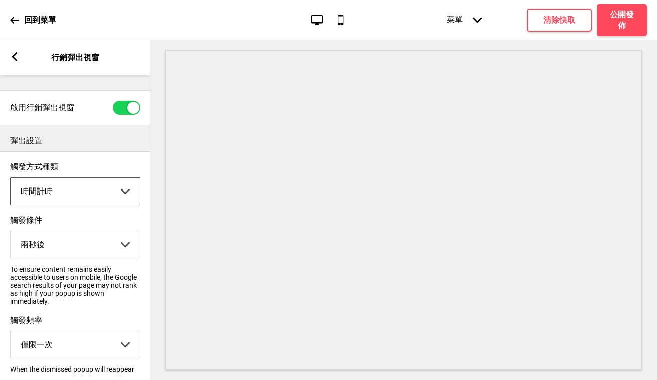
select select "pageScroll"
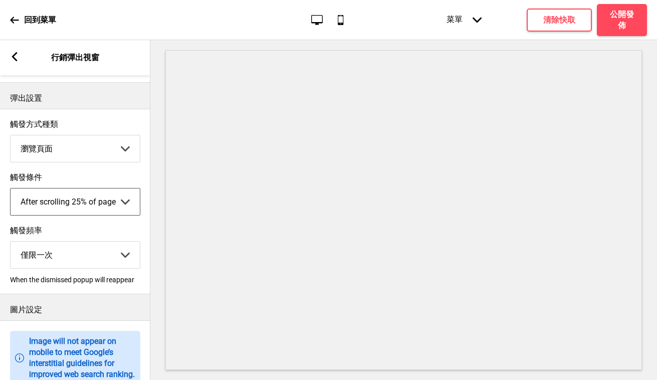
scroll to position [59, 0]
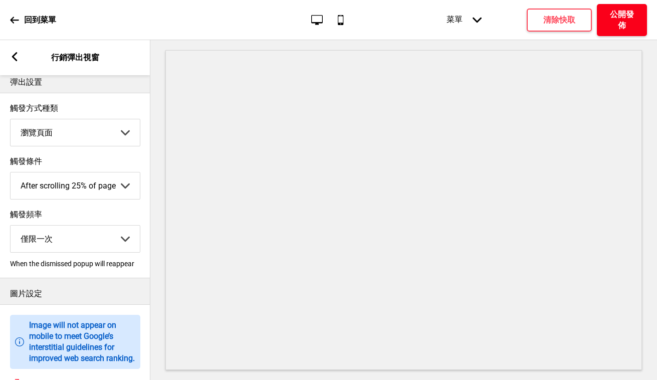
click at [634, 17] on h4 "公開發佈" at bounding box center [622, 20] width 30 height 22
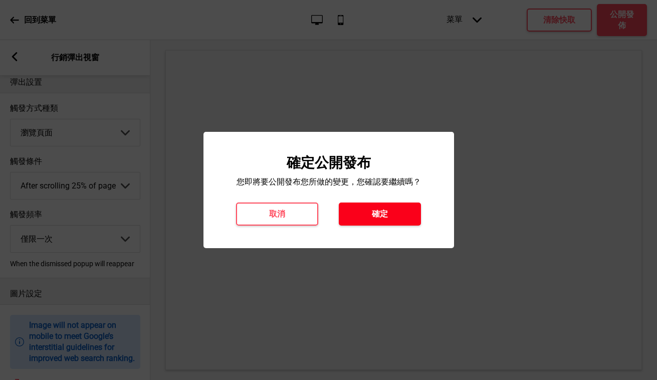
click at [396, 212] on button "確定" at bounding box center [380, 213] width 82 height 23
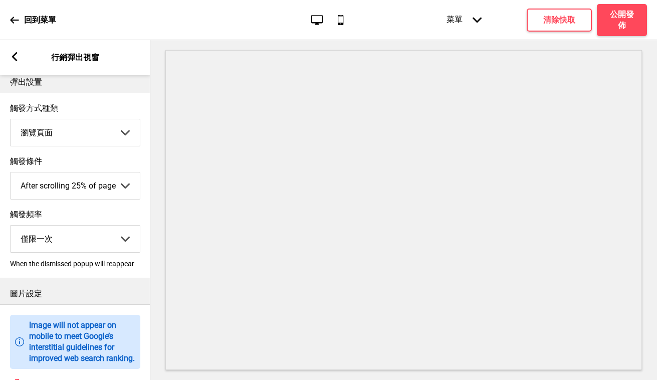
scroll to position [0, 0]
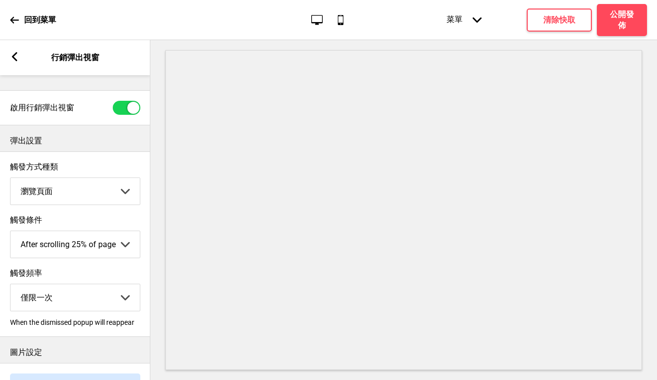
click at [15, 17] on icon at bounding box center [14, 20] width 9 height 9
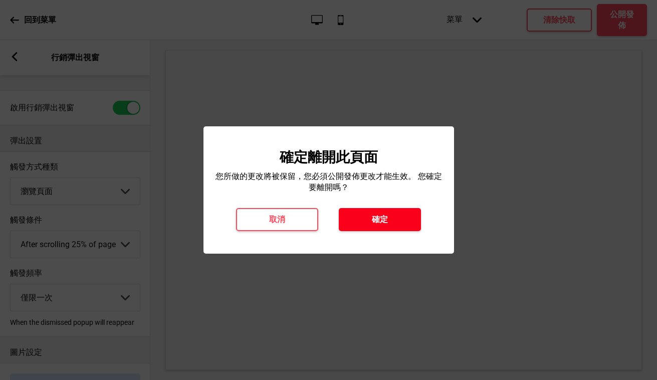
click at [372, 219] on h4 "確定" at bounding box center [380, 219] width 16 height 11
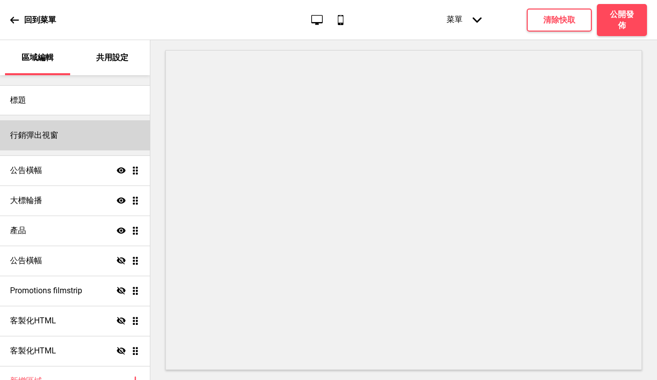
click at [61, 135] on div "行銷彈出視窗" at bounding box center [75, 135] width 150 height 30
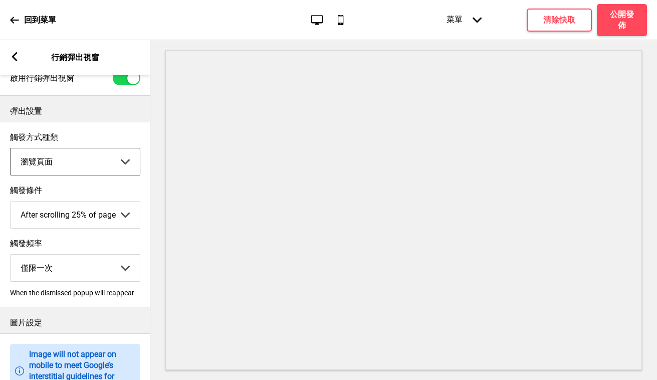
scroll to position [107, 0]
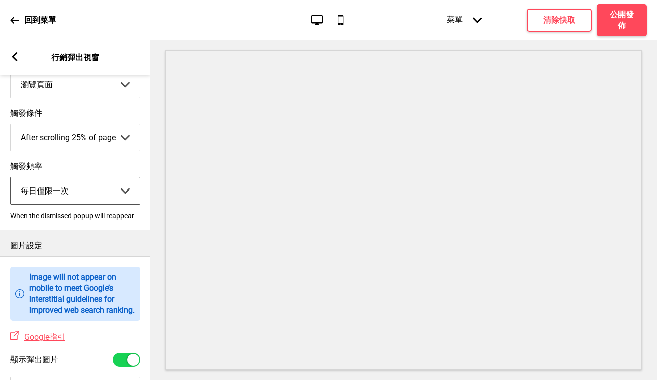
select select "once"
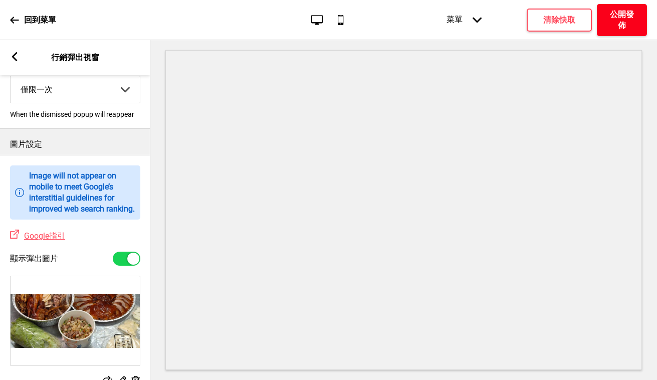
click at [623, 23] on h4 "公開發佈" at bounding box center [622, 20] width 30 height 22
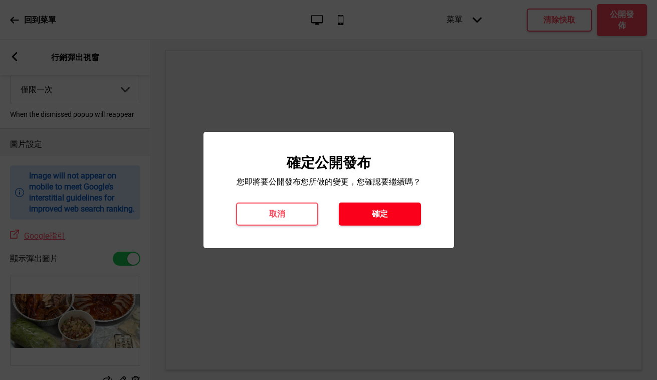
click at [409, 208] on button "確定" at bounding box center [380, 213] width 82 height 23
